Goal: Use online tool/utility: Utilize a website feature to perform a specific function

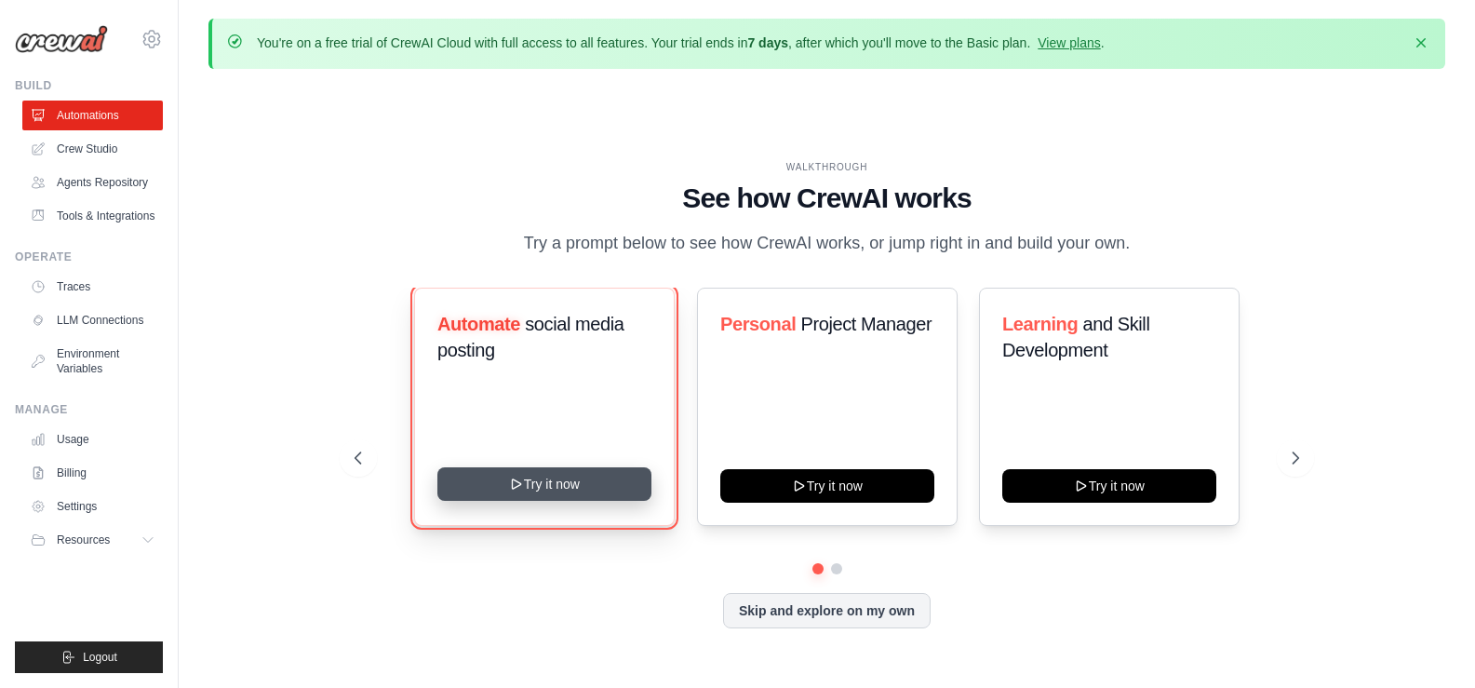
click at [597, 472] on button "Try it now" at bounding box center [544, 484] width 214 height 34
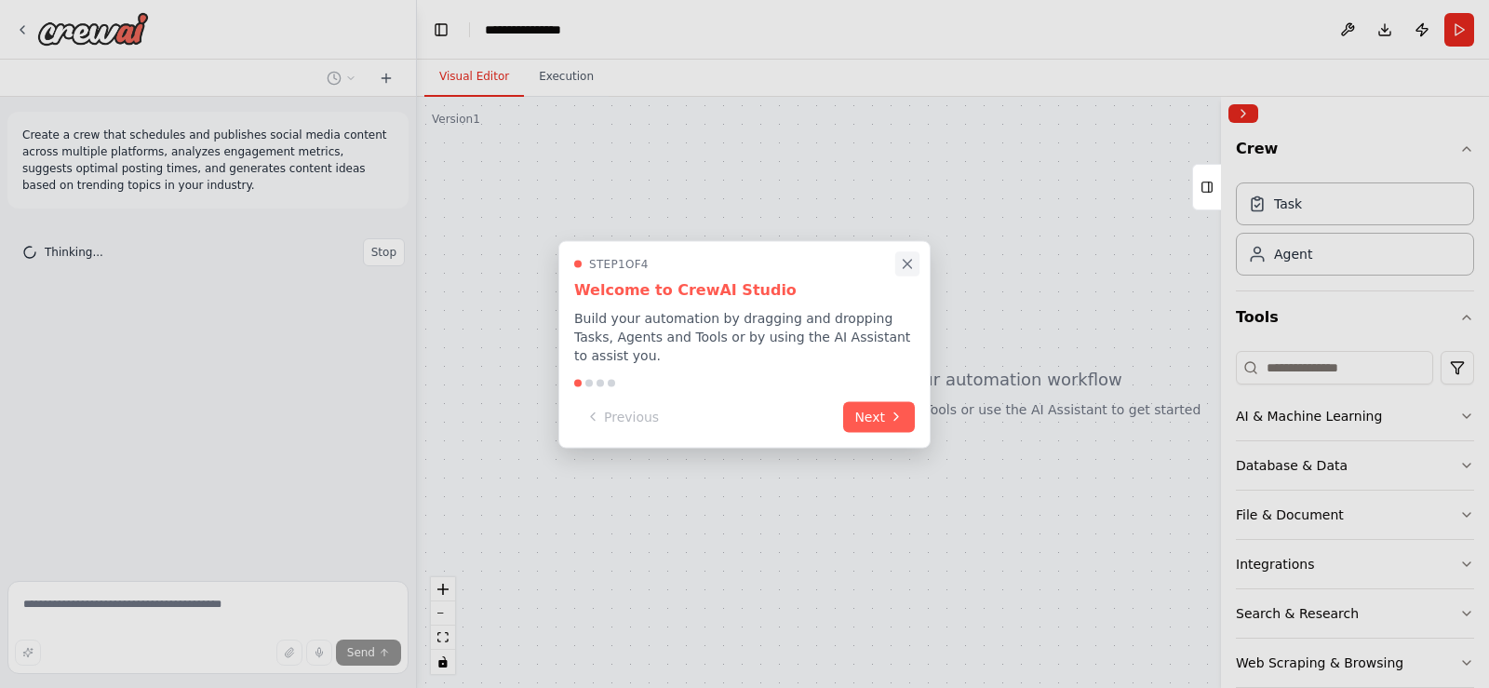
click at [908, 268] on icon "Close walkthrough" at bounding box center [908, 264] width 8 height 8
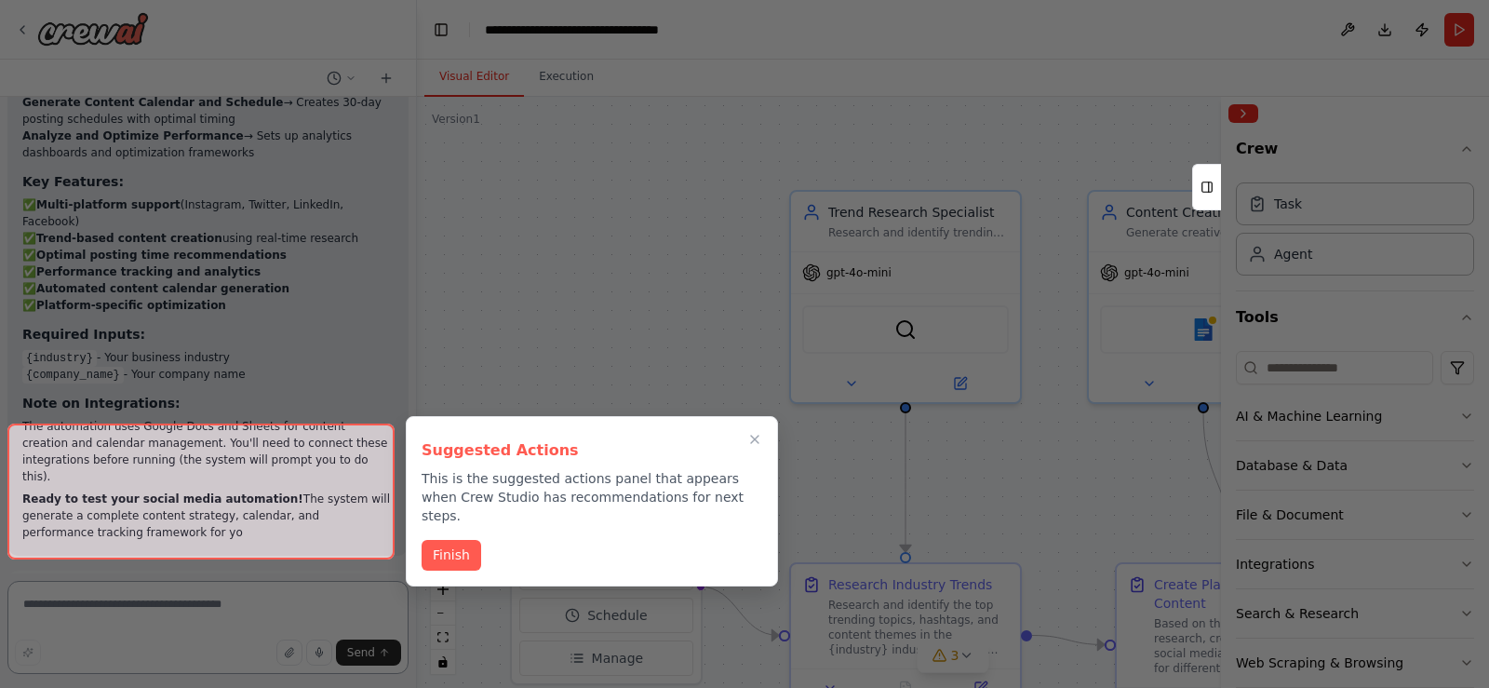
scroll to position [2705, 0]
